Goal: Transaction & Acquisition: Subscribe to service/newsletter

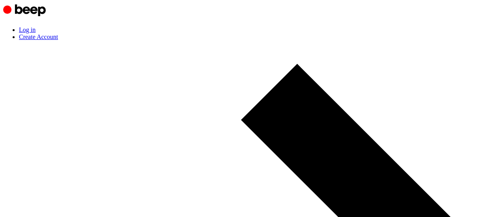
drag, startPoint x: 238, startPoint y: 162, endPoint x: 153, endPoint y: 157, distance: 84.2
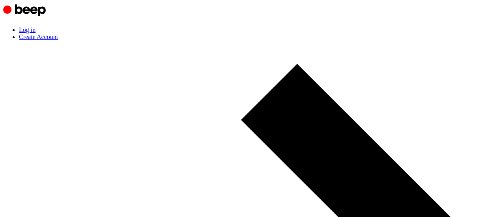
drag, startPoint x: 239, startPoint y: 161, endPoint x: 211, endPoint y: 160, distance: 28.5
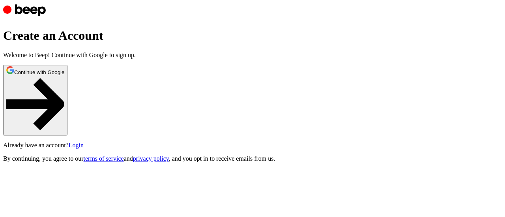
click at [67, 136] on button "Continue with Google" at bounding box center [35, 100] width 64 height 71
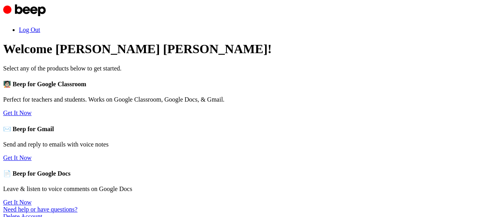
click at [32, 116] on link "Get It Now" at bounding box center [17, 113] width 28 height 7
